Goal: Task Accomplishment & Management: Manage account settings

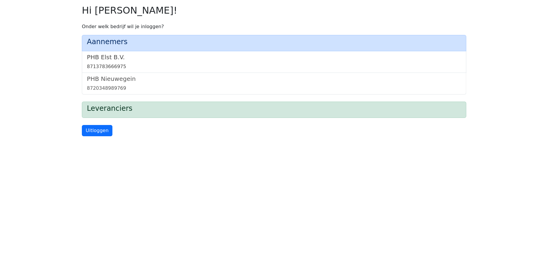
click at [103, 62] on link "PHB Elst B.V. 8713783666975" at bounding box center [274, 62] width 374 height 17
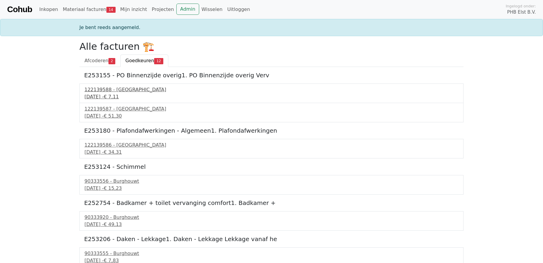
click at [101, 89] on div "122139588 - PontMeyer" at bounding box center [271, 89] width 374 height 7
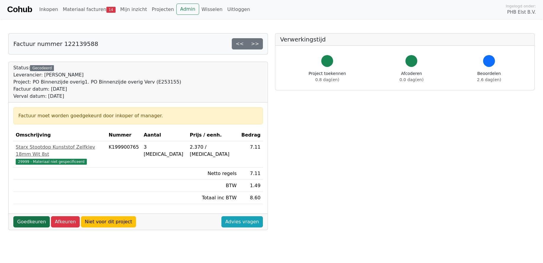
click at [28, 216] on link "Goedkeuren" at bounding box center [31, 221] width 36 height 11
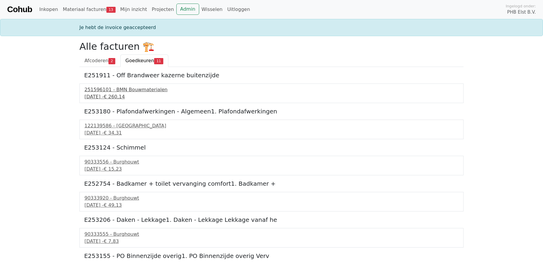
click at [116, 93] on div "251596101 - BMN Bouwmaterialen" at bounding box center [271, 89] width 374 height 7
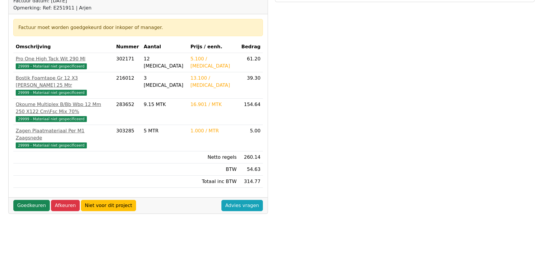
scroll to position [89, 0]
click at [25, 200] on link "Goedkeuren" at bounding box center [31, 205] width 36 height 11
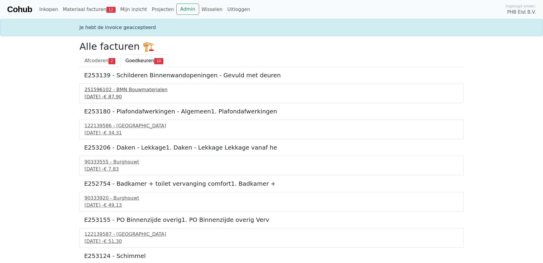
click at [106, 91] on div "251596102 - BMN Bouwmaterialen" at bounding box center [271, 89] width 374 height 7
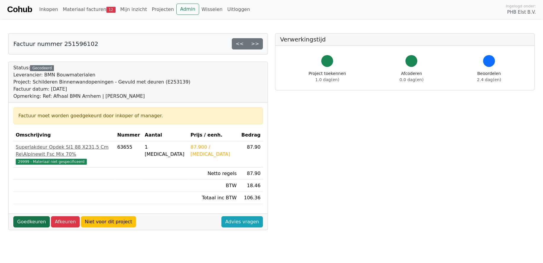
click at [23, 216] on link "Goedkeuren" at bounding box center [31, 221] width 36 height 11
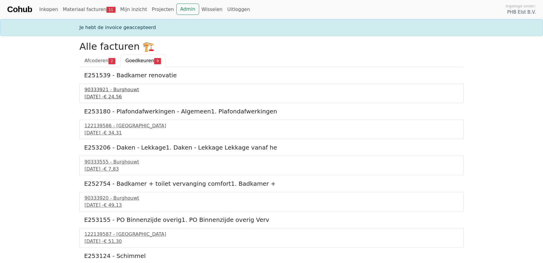
click at [97, 95] on div "12 september 2025 - € 24,56" at bounding box center [271, 96] width 374 height 7
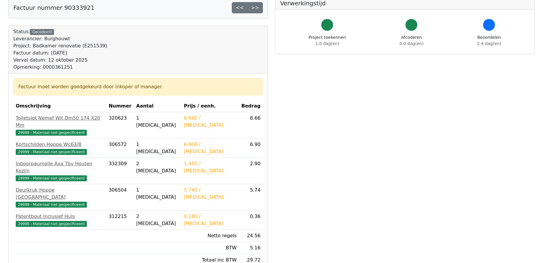
scroll to position [89, 0]
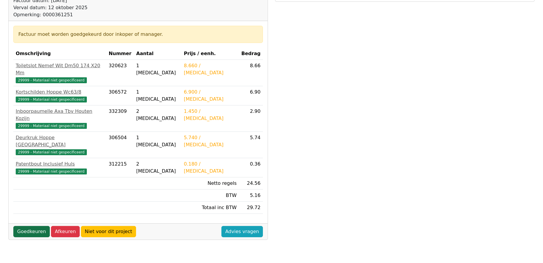
click at [27, 226] on link "Goedkeuren" at bounding box center [31, 231] width 36 height 11
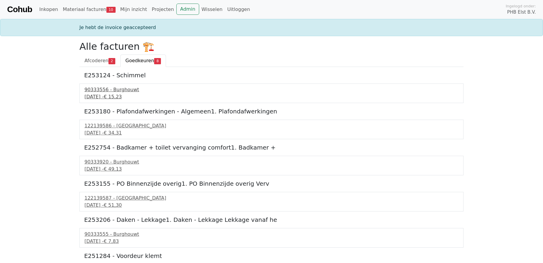
click at [99, 92] on div "90333556 - Burghouwt" at bounding box center [271, 89] width 374 height 7
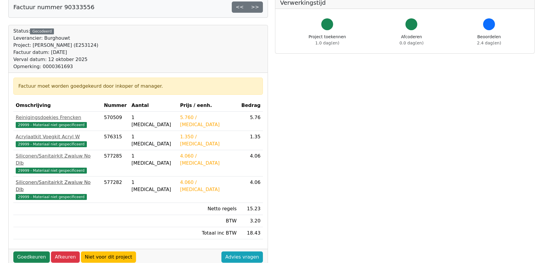
scroll to position [119, 0]
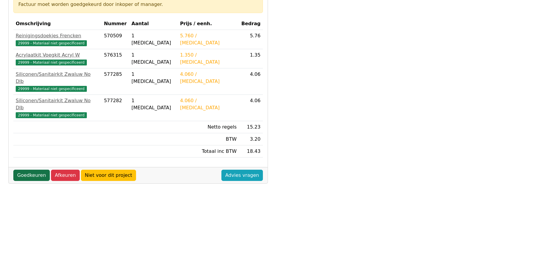
click at [33, 170] on link "Goedkeuren" at bounding box center [31, 175] width 36 height 11
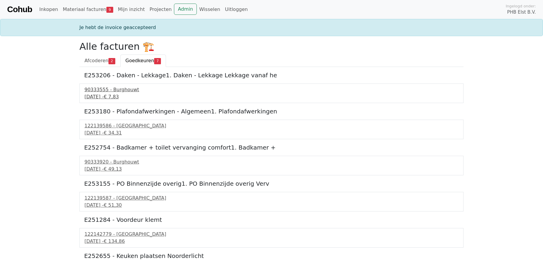
click at [101, 88] on div "90333555 - Burghouwt" at bounding box center [271, 89] width 374 height 7
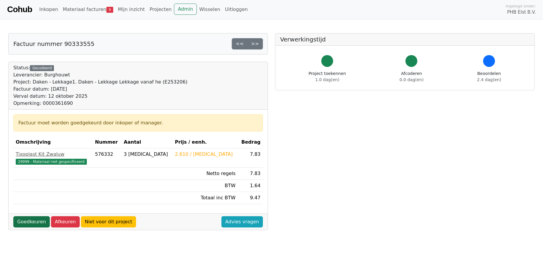
click at [27, 222] on link "Goedkeuren" at bounding box center [31, 221] width 36 height 11
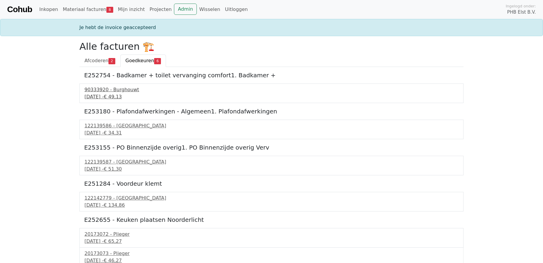
click at [101, 90] on div "90333920 - Burghouwt" at bounding box center [271, 89] width 374 height 7
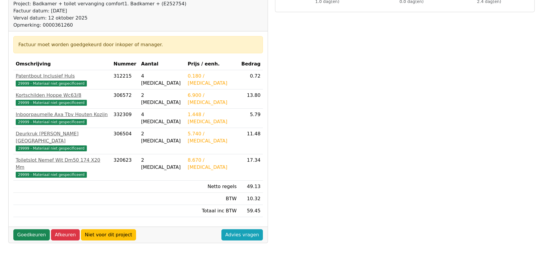
scroll to position [89, 0]
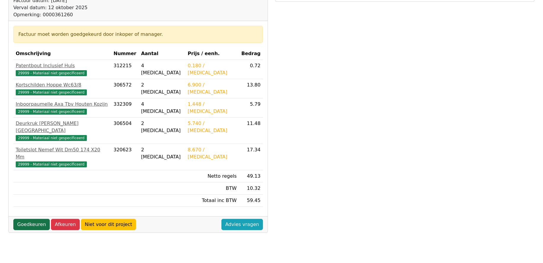
click at [27, 219] on link "Goedkeuren" at bounding box center [31, 224] width 36 height 11
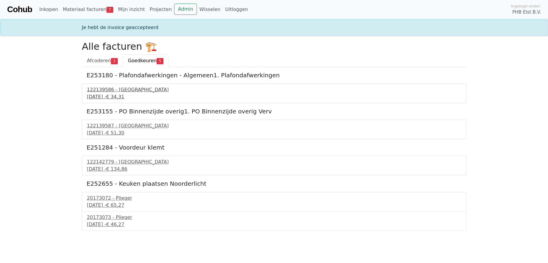
click at [103, 91] on div "122139586 - [GEOGRAPHIC_DATA]" at bounding box center [274, 89] width 374 height 7
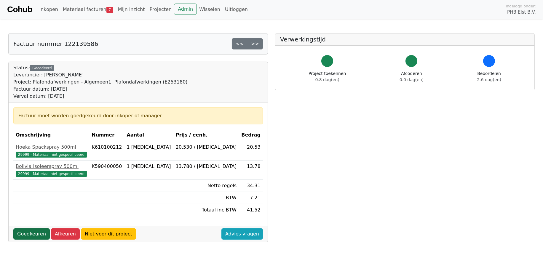
click at [25, 235] on link "Goedkeuren" at bounding box center [31, 233] width 36 height 11
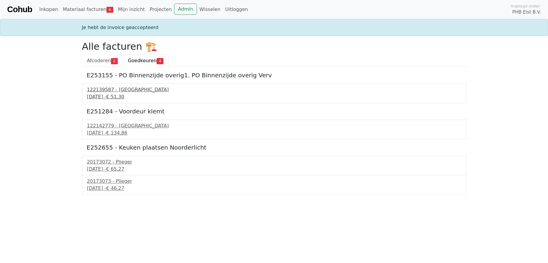
click at [106, 93] on div "122139587 - [GEOGRAPHIC_DATA]" at bounding box center [274, 89] width 374 height 7
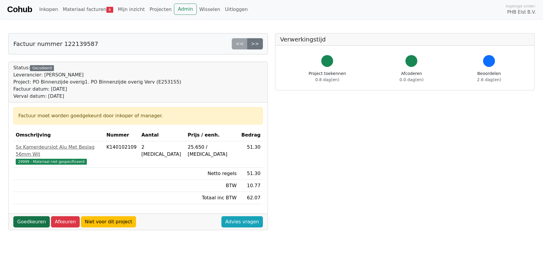
click at [28, 216] on link "Goedkeuren" at bounding box center [31, 221] width 36 height 11
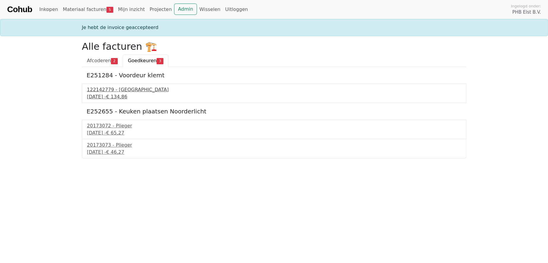
click at [108, 91] on div "122142779 - PontMeyer" at bounding box center [274, 89] width 374 height 7
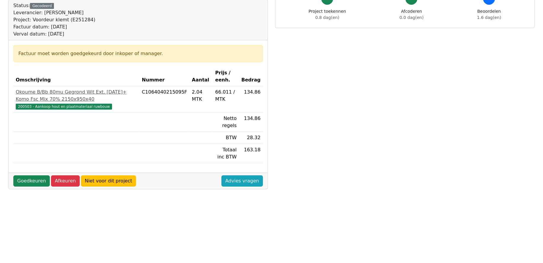
scroll to position [119, 0]
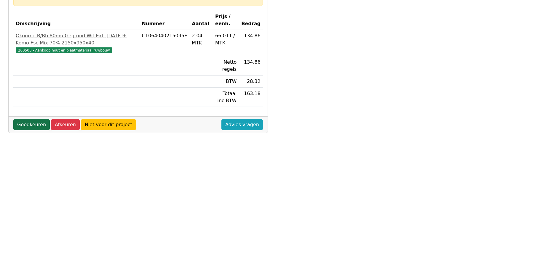
click at [24, 122] on link "Goedkeuren" at bounding box center [31, 124] width 36 height 11
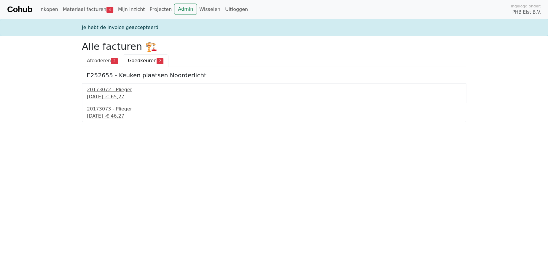
click at [108, 91] on div "20173072 - Plieger" at bounding box center [274, 89] width 374 height 7
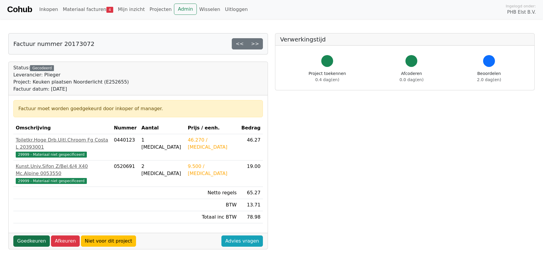
click at [27, 236] on link "Goedkeuren" at bounding box center [31, 241] width 36 height 11
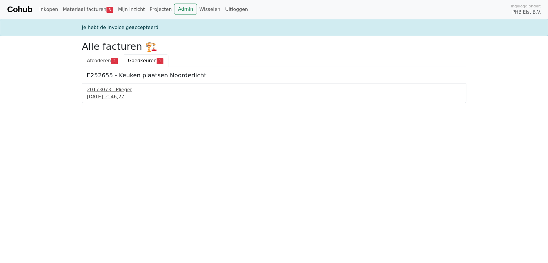
click at [113, 91] on div "20173073 - Plieger" at bounding box center [274, 89] width 374 height 7
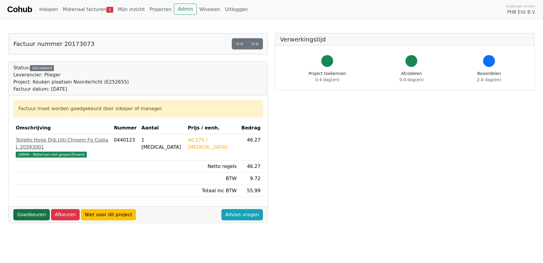
click at [23, 209] on link "Goedkeuren" at bounding box center [31, 214] width 36 height 11
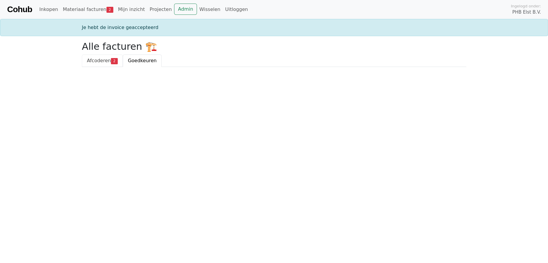
click at [100, 60] on span "Afcoderen" at bounding box center [99, 61] width 24 height 6
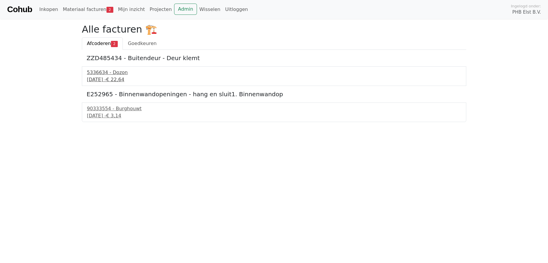
click at [107, 73] on div "5336634 - Dozon" at bounding box center [274, 72] width 374 height 7
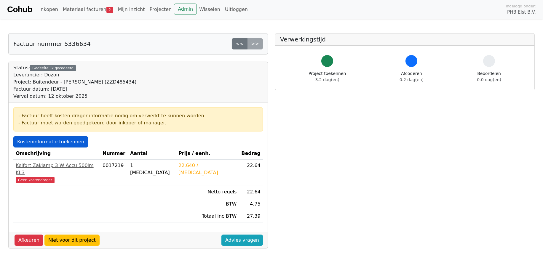
click at [37, 143] on link "Kosteninformatie toekennen" at bounding box center [50, 141] width 75 height 11
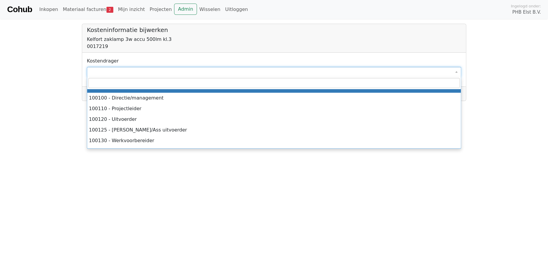
click at [103, 69] on span at bounding box center [274, 72] width 374 height 10
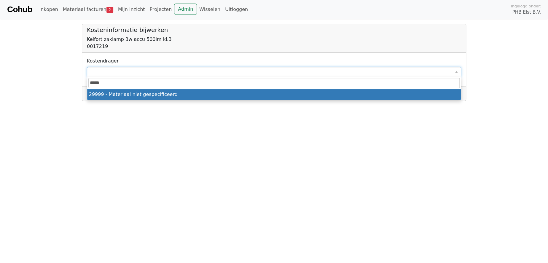
type input "*****"
select select "****"
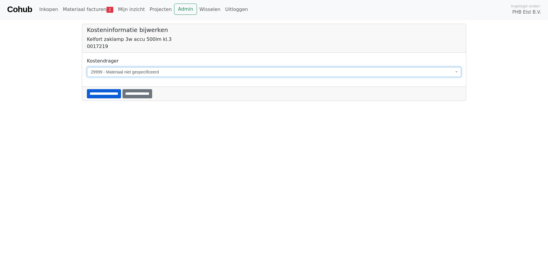
click at [104, 92] on input "**********" at bounding box center [104, 93] width 34 height 9
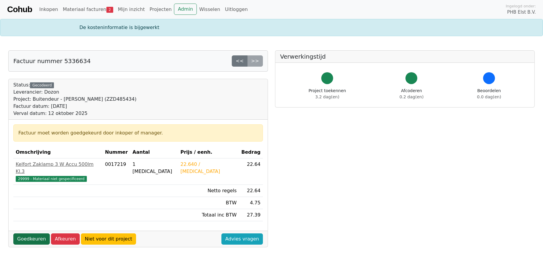
click at [27, 234] on link "Goedkeuren" at bounding box center [31, 239] width 36 height 11
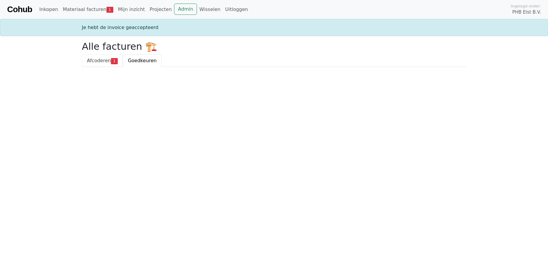
click at [101, 58] on span "Afcoderen" at bounding box center [99, 61] width 24 height 6
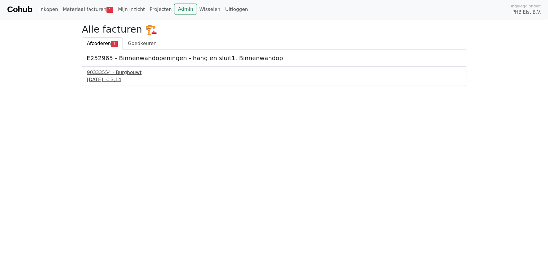
click at [103, 76] on div "[DATE] - € 3,14" at bounding box center [274, 79] width 374 height 7
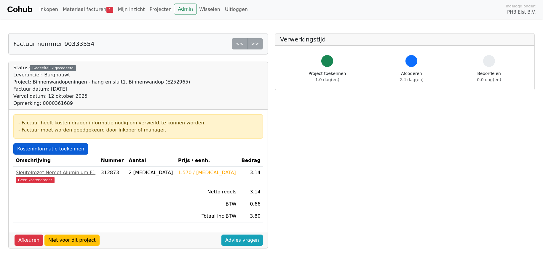
click at [40, 150] on link "Kosteninformatie toekennen" at bounding box center [50, 148] width 75 height 11
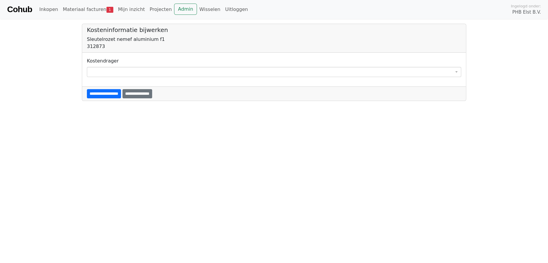
click at [102, 69] on span at bounding box center [274, 72] width 374 height 10
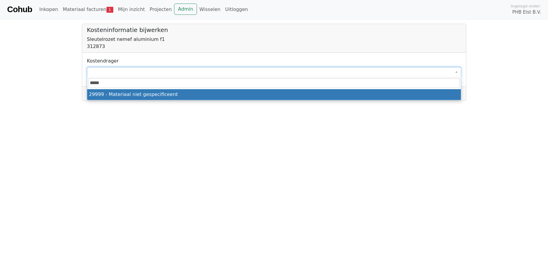
type input "*****"
select select "****"
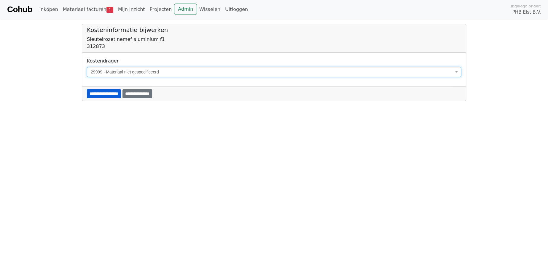
click at [102, 92] on input "**********" at bounding box center [104, 93] width 34 height 9
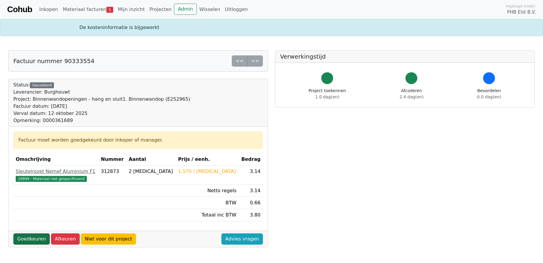
click at [23, 239] on link "Goedkeuren" at bounding box center [31, 239] width 36 height 11
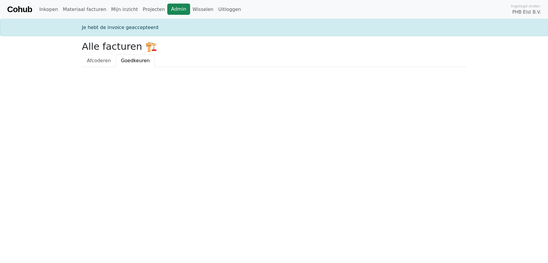
click at [167, 9] on link "Admin" at bounding box center [178, 9] width 23 height 11
